Goal: Information Seeking & Learning: Find specific page/section

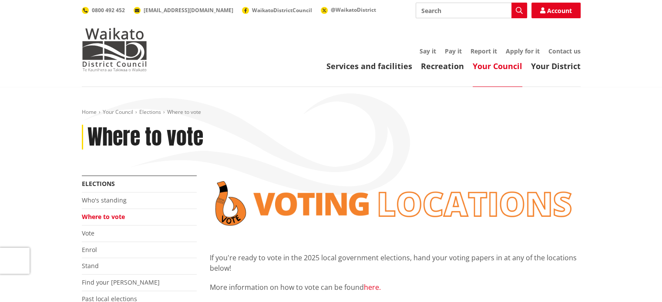
click at [372, 287] on link "here." at bounding box center [372, 288] width 17 height 10
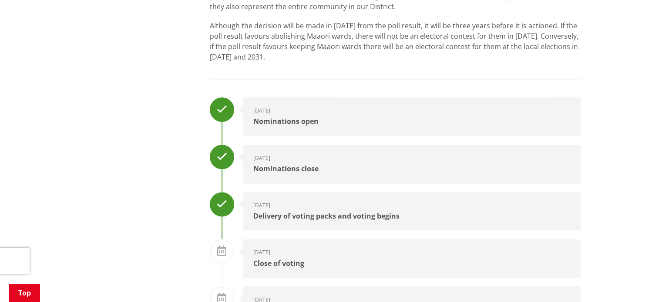
scroll to position [1323, 0]
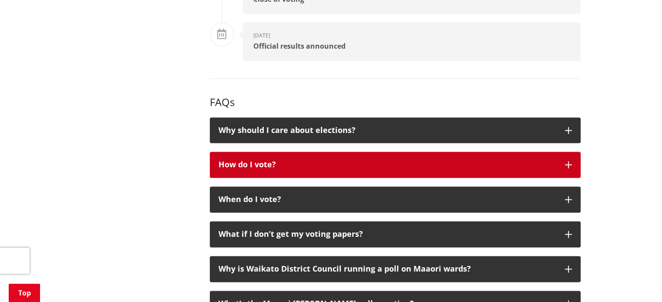
click at [566, 165] on icon "button" at bounding box center [568, 164] width 7 height 7
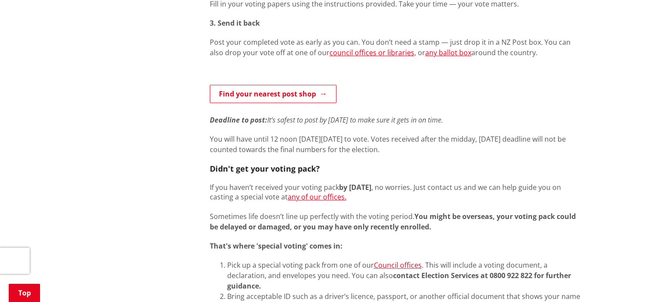
scroll to position [517, 0]
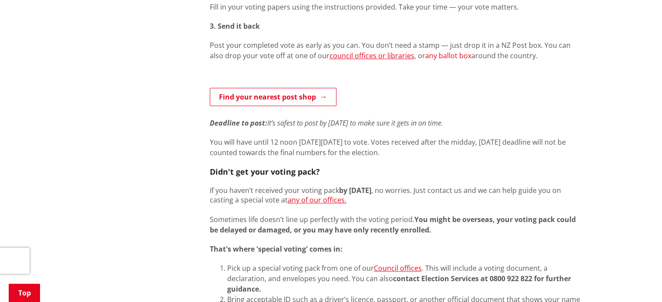
click at [425, 56] on link "any ballot box" at bounding box center [448, 56] width 46 height 10
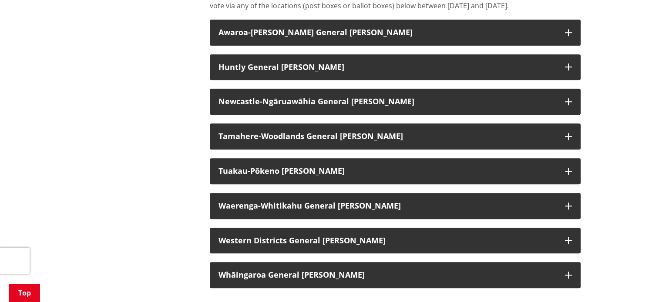
scroll to position [742, 0]
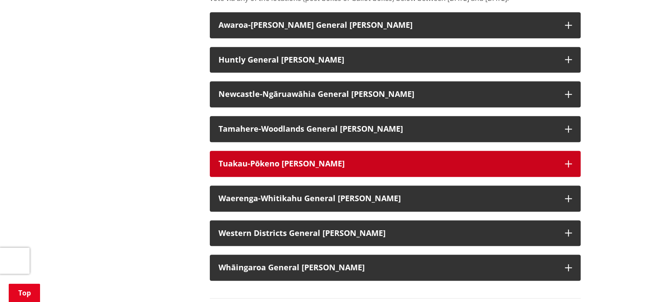
click at [566, 168] on button "Tuakau-Pōkeno [PERSON_NAME]" at bounding box center [395, 164] width 371 height 26
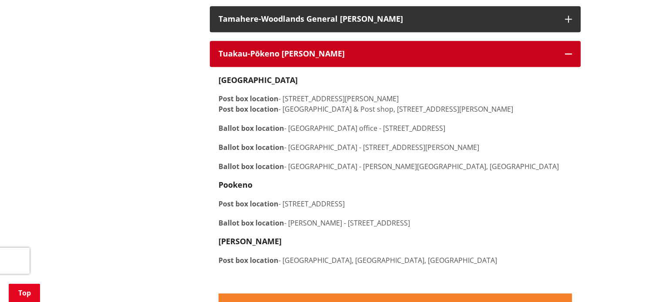
scroll to position [857, 0]
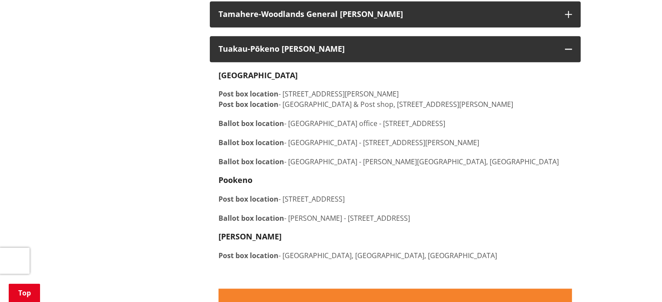
click at [259, 167] on strong "Ballot box location" at bounding box center [251, 162] width 66 height 10
